Goal: Task Accomplishment & Management: Complete application form

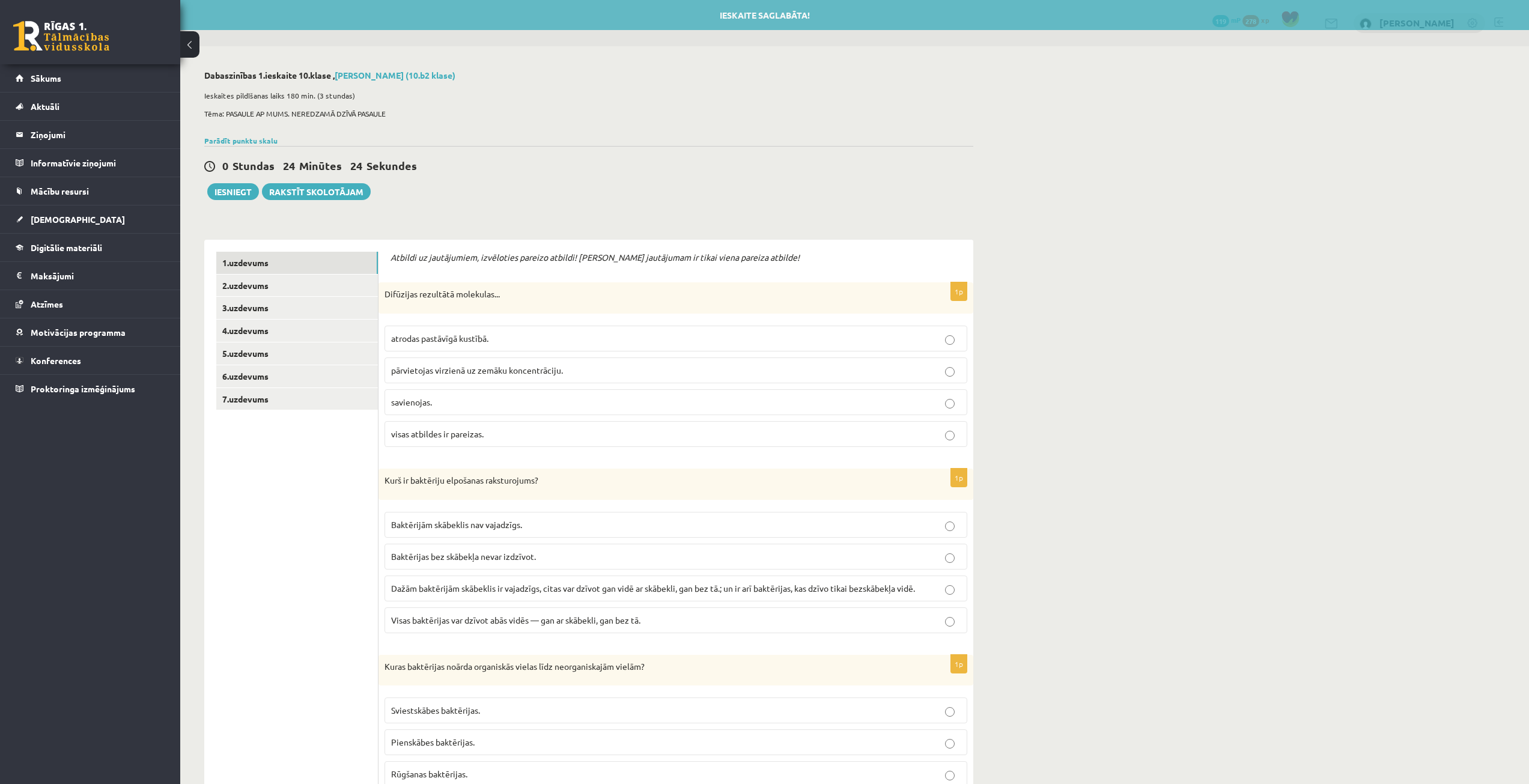
click at [505, 337] on p "atrodas pastāvīgā kustībā." at bounding box center [676, 339] width 570 height 13
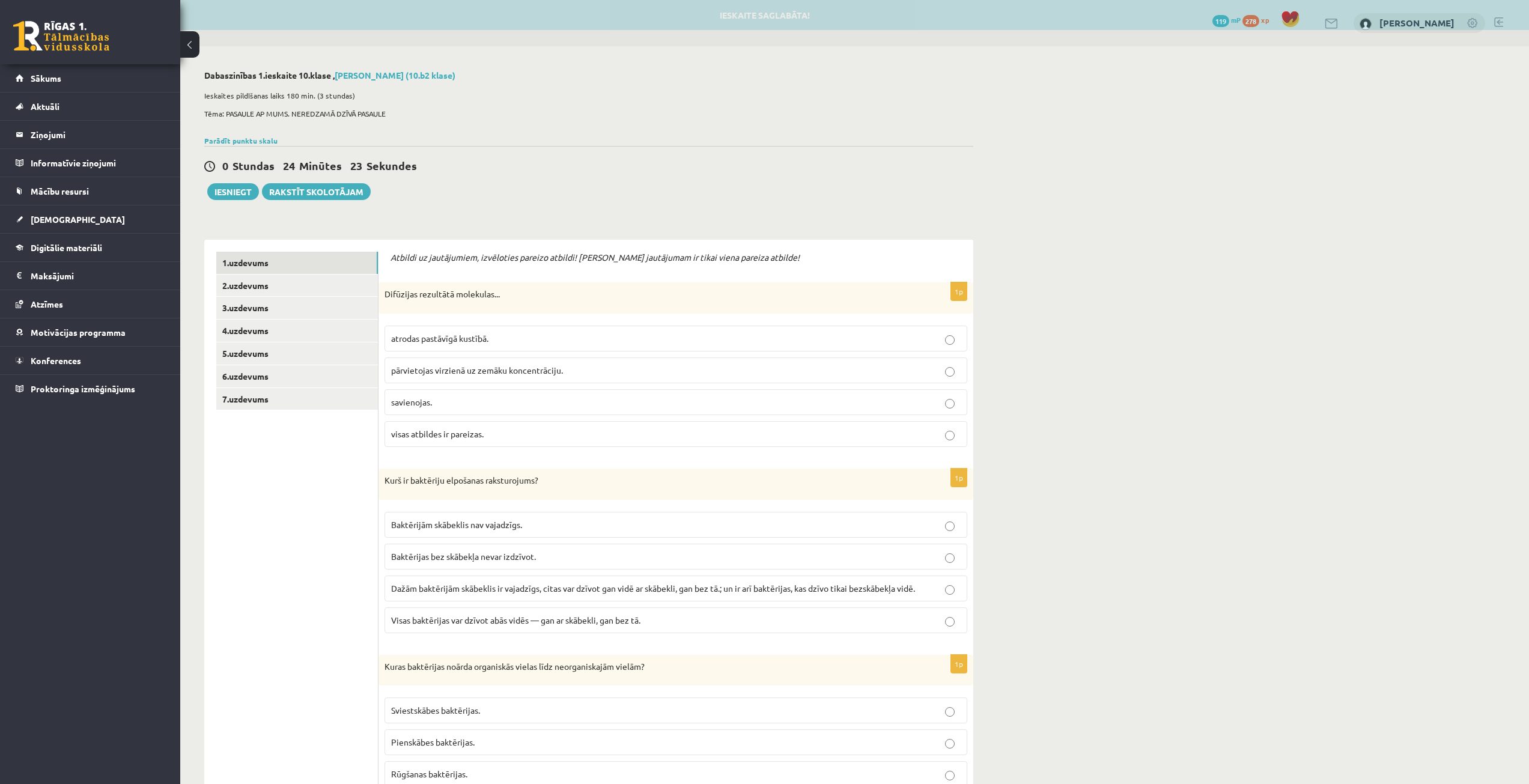
click at [508, 367] on span "pārvietojas virzienā uz zemāku koncentrāciju." at bounding box center [477, 370] width 172 height 11
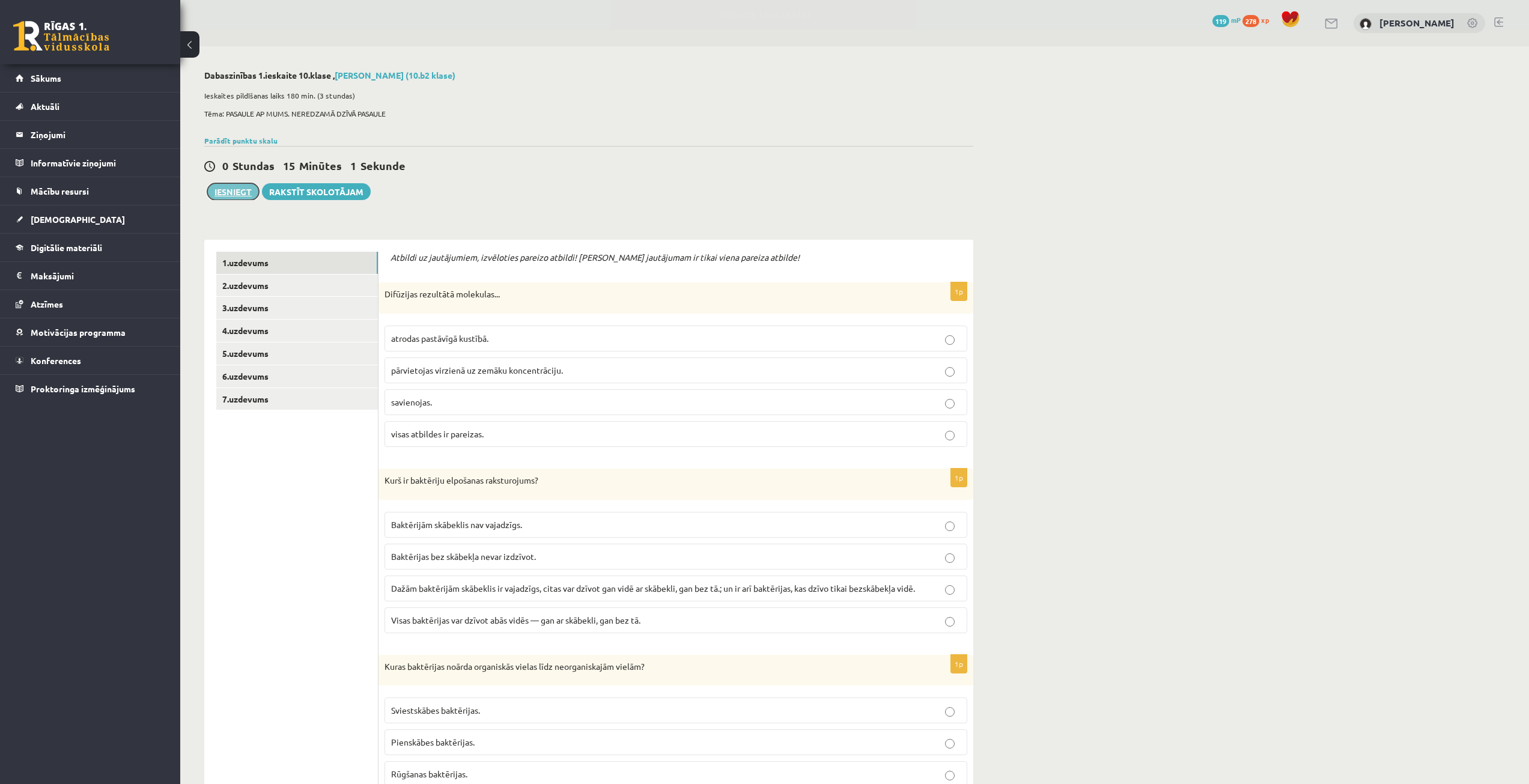
click at [216, 196] on button "Iesniegt" at bounding box center [233, 192] width 52 height 17
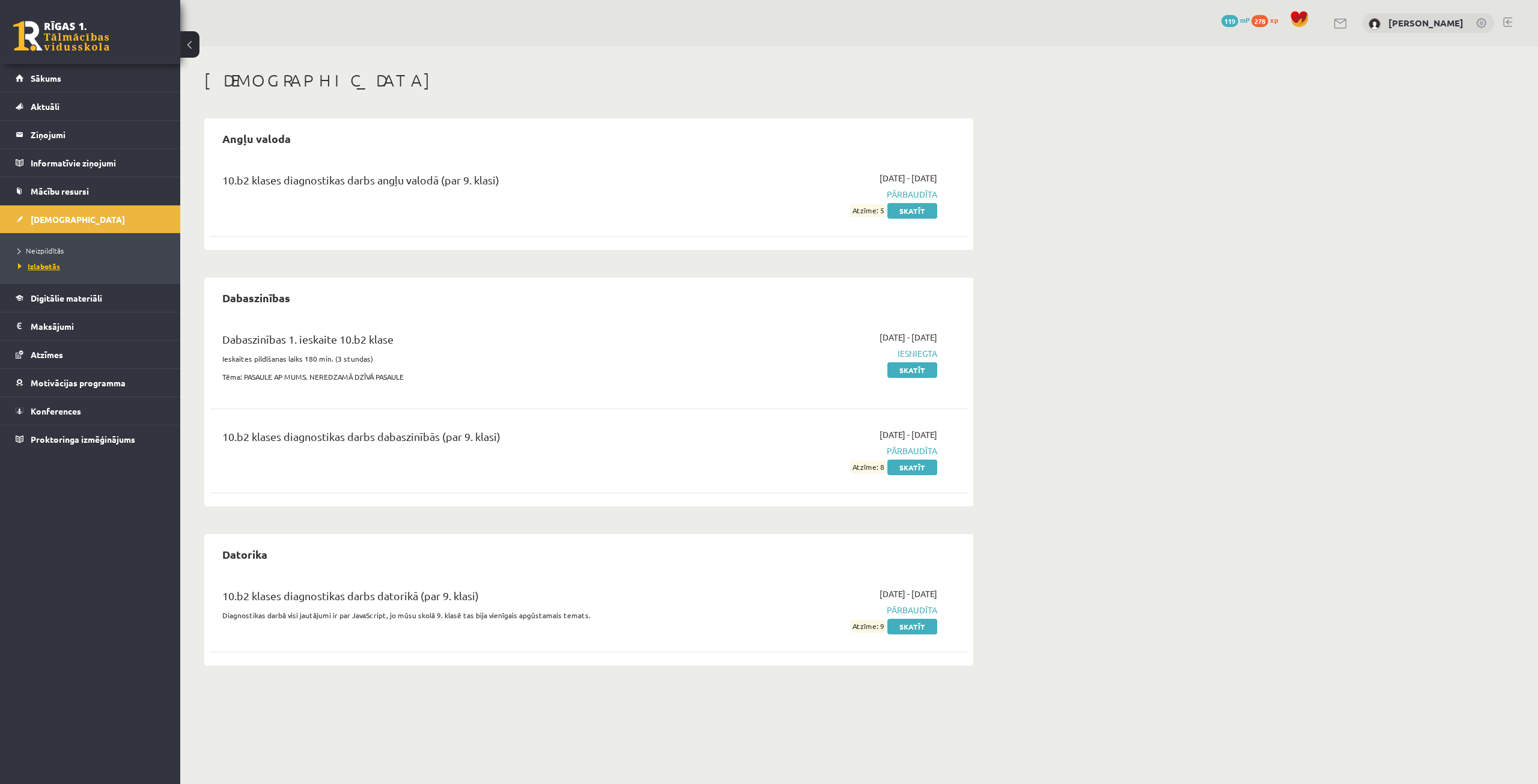
click at [46, 265] on span "Izlabotās" at bounding box center [39, 266] width 42 height 10
click at [48, 242] on ul "Neizpildītās Izlabotās" at bounding box center [90, 258] width 180 height 51
click at [46, 249] on span "Neizpildītās" at bounding box center [40, 250] width 45 height 10
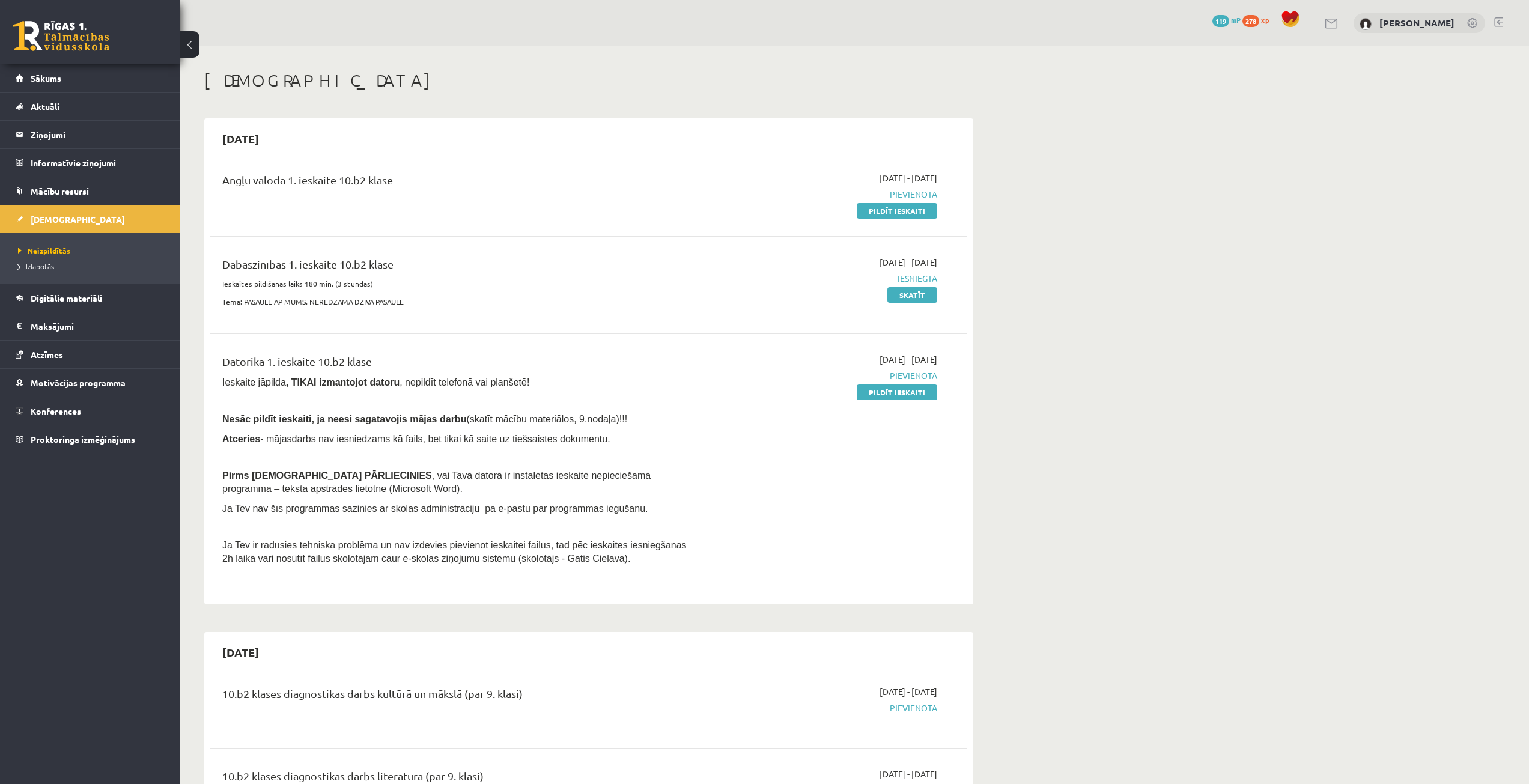
click at [414, 197] on div "Angļu valoda 1. ieskaite 10.b2 klase" at bounding box center [458, 194] width 489 height 45
click at [902, 206] on link "Pildīt ieskaiti" at bounding box center [897, 211] width 81 height 15
click at [888, 390] on link "Pildīt ieskaiti" at bounding box center [897, 392] width 81 height 15
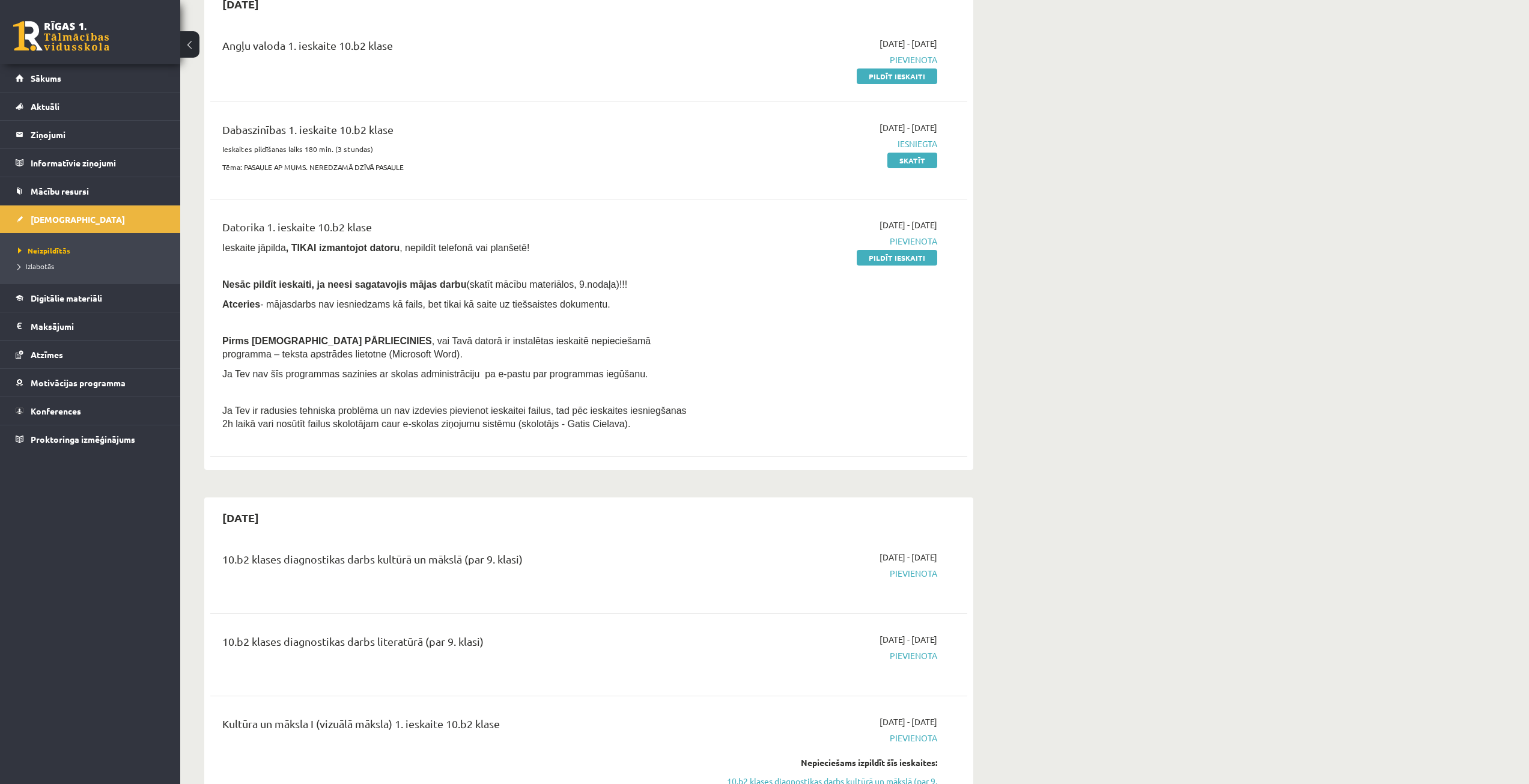
scroll to position [240, 0]
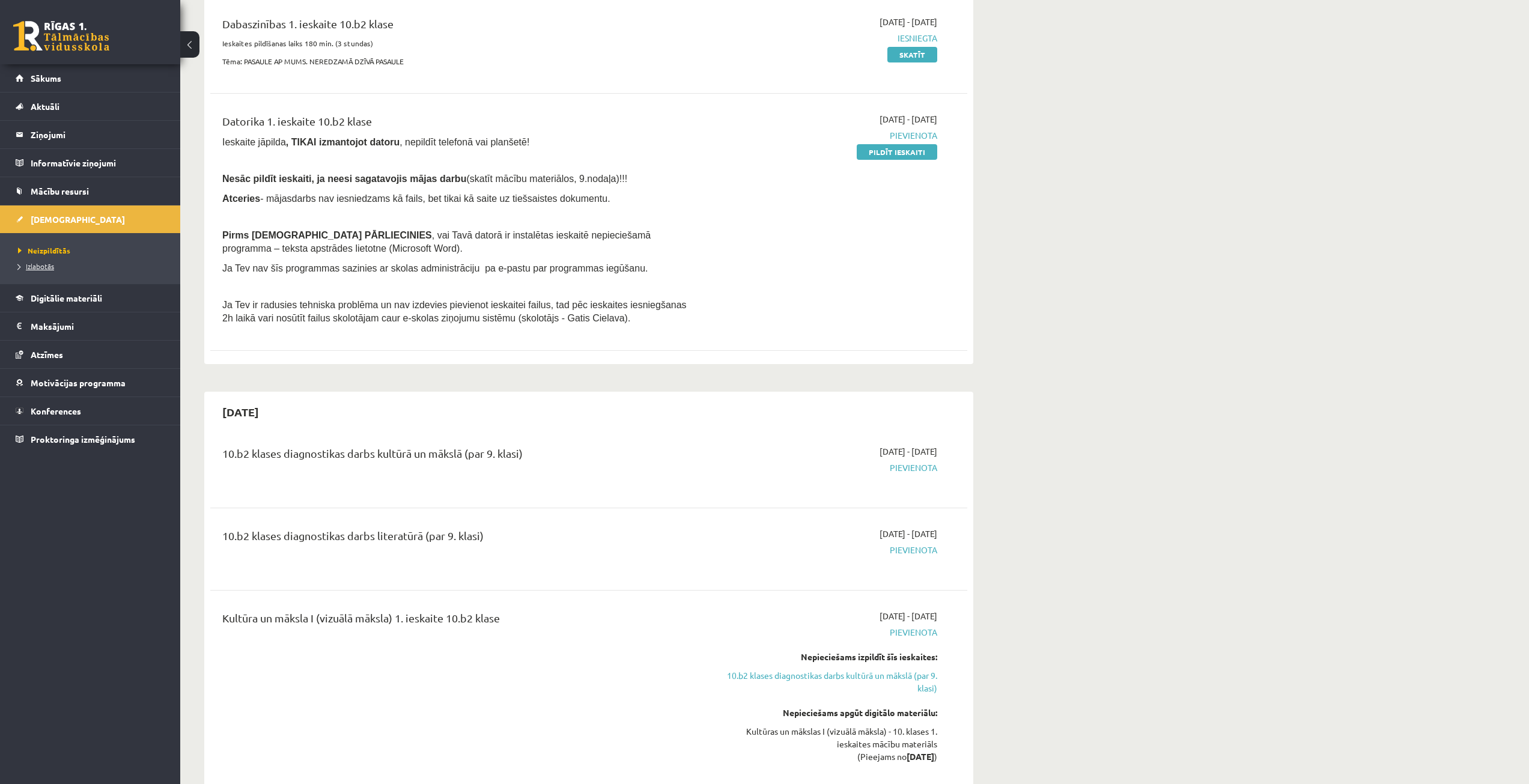
click at [77, 269] on link "Izlabotās" at bounding box center [93, 266] width 150 height 11
